Goal: Information Seeking & Learning: Learn about a topic

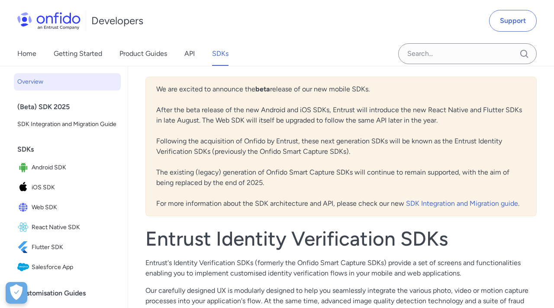
scroll to position [35, 0]
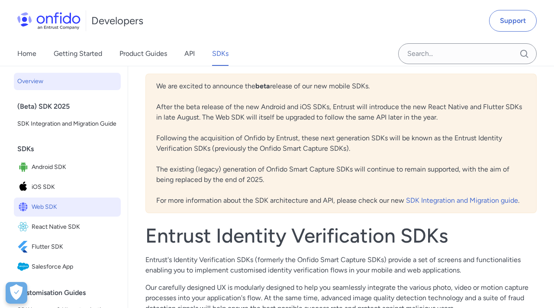
click at [70, 204] on span "Web SDK" at bounding box center [75, 207] width 86 height 12
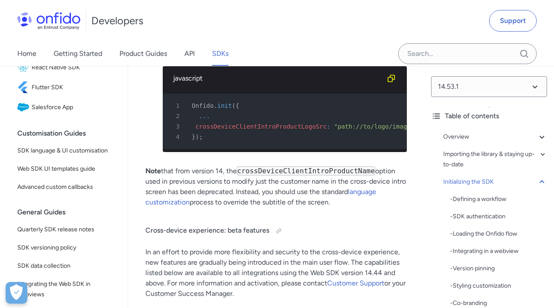
scroll to position [8199, 0]
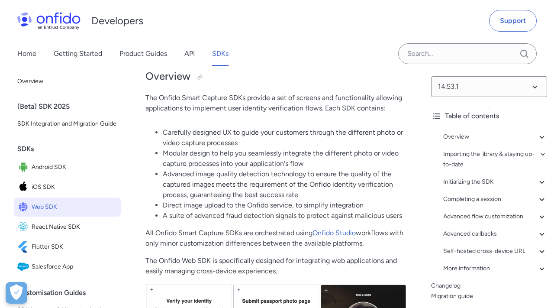
scroll to position [304, 0]
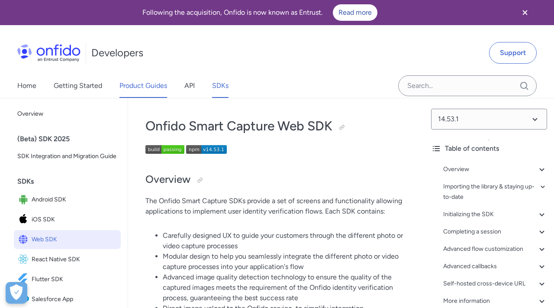
click at [140, 88] on link "Product Guides" at bounding box center [143, 86] width 48 height 24
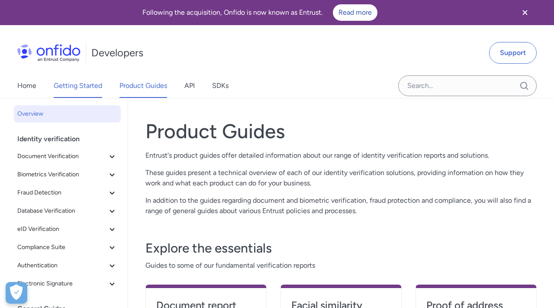
click at [94, 87] on link "Getting Started" at bounding box center [78, 86] width 48 height 24
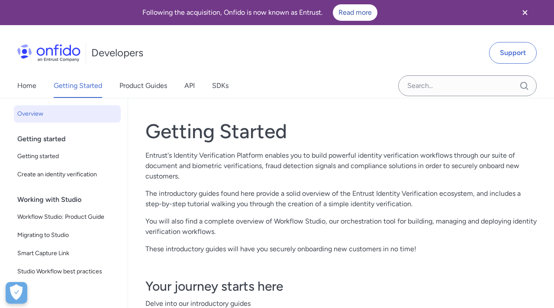
scroll to position [41, 0]
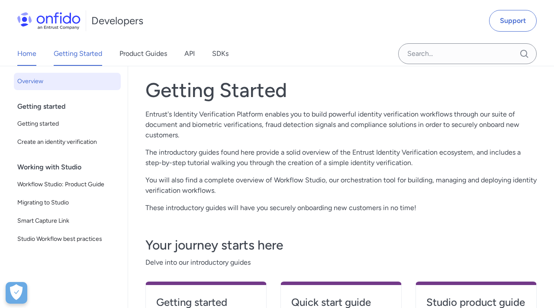
click at [21, 54] on link "Home" at bounding box center [26, 54] width 19 height 24
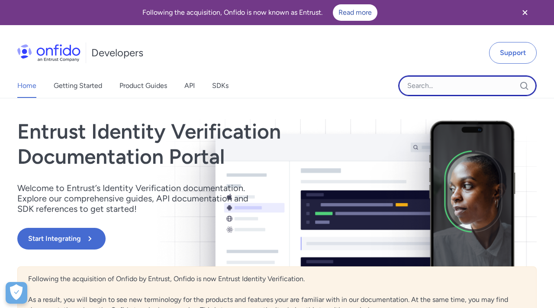
click at [423, 86] on input "Onfido search input field" at bounding box center [467, 85] width 139 height 21
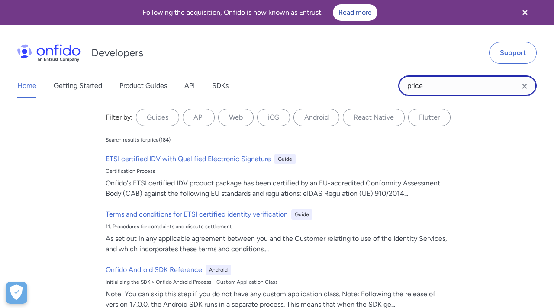
type input "price"
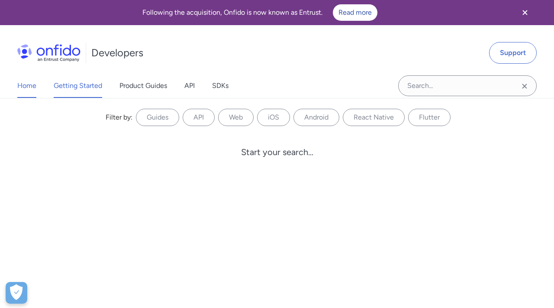
click at [90, 84] on link "Getting Started" at bounding box center [78, 86] width 48 height 24
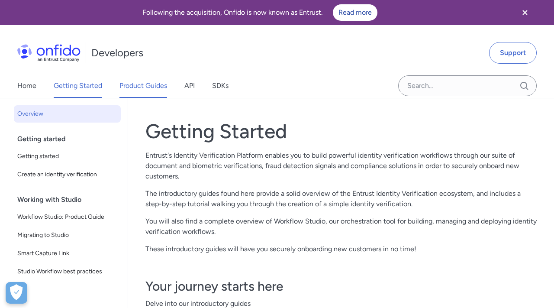
click at [154, 91] on link "Product Guides" at bounding box center [143, 86] width 48 height 24
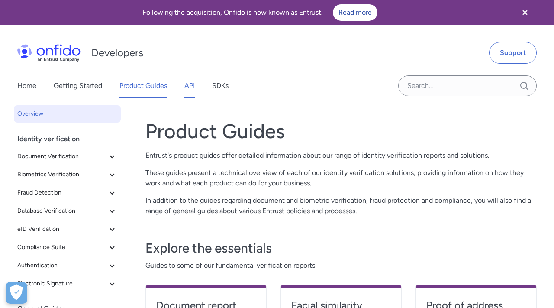
click at [187, 86] on link "API" at bounding box center [189, 86] width 10 height 24
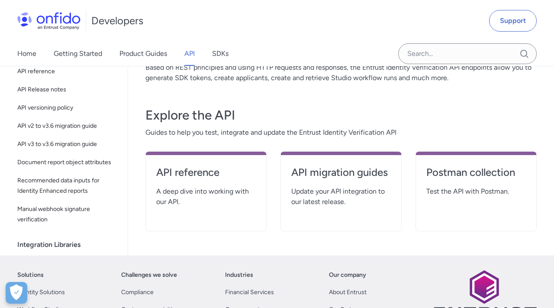
scroll to position [130, 0]
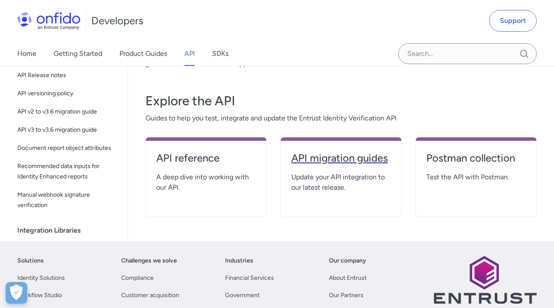
click at [299, 158] on h4 "API migration guides" at bounding box center [341, 158] width 100 height 14
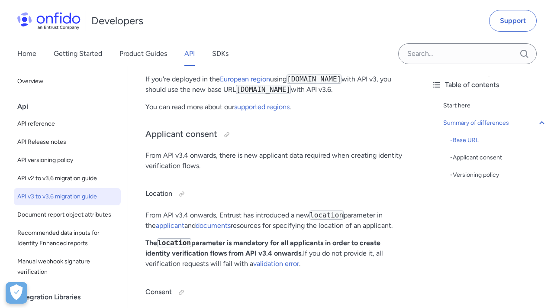
scroll to position [418, 0]
